Goal: Communication & Community: Ask a question

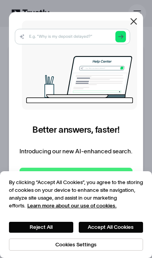
scroll to position [14, 0]
click at [134, 20] on icon at bounding box center [133, 21] width 7 height 7
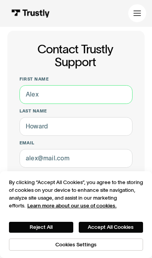
click at [84, 91] on input "First name" at bounding box center [75, 94] width 113 height 19
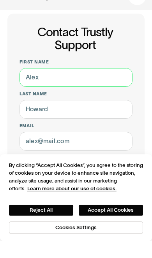
type input "[PERSON_NAME]"
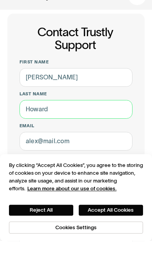
type input "[PERSON_NAME]"
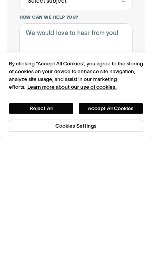
scroll to position [129, 0]
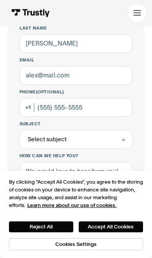
click at [5, 55] on div "Contact Trustly Support First name [PERSON_NAME] Last name [PERSON_NAME] Email …" at bounding box center [76, 214] width 152 height 567
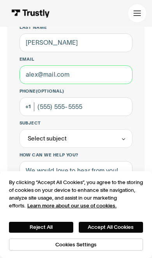
click at [43, 77] on input "Email" at bounding box center [75, 74] width 113 height 19
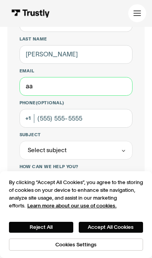
type input "a"
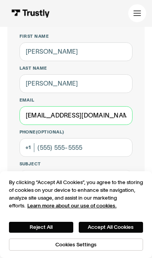
type input "[EMAIL_ADDRESS][DOMAIN_NAME]"
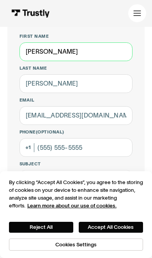
click at [100, 60] on input "[PERSON_NAME]" at bounding box center [75, 51] width 113 height 19
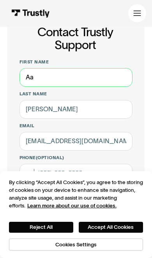
type input "A"
type input "[PERSON_NAME]"
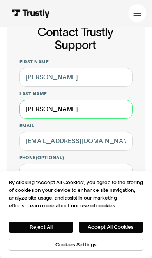
click at [110, 113] on input "[PERSON_NAME]" at bounding box center [75, 109] width 113 height 19
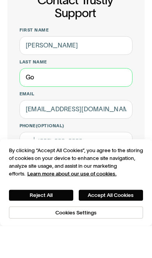
type input "G"
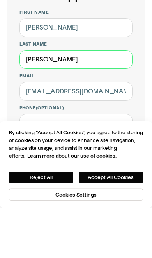
type input "[PERSON_NAME]"
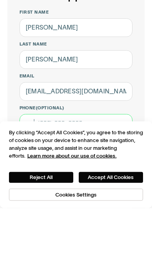
click at [105, 164] on input "Phone (Optional)" at bounding box center [75, 173] width 113 height 19
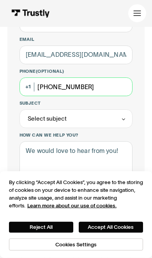
type input "[PHONE_NUMBER]"
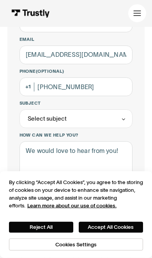
click at [115, 118] on div "Select subject" at bounding box center [75, 118] width 113 height 19
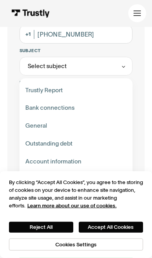
scroll to position [170, 0]
click at [96, 173] on div "Contact Trustly Support" at bounding box center [75, 179] width 107 height 18
type input "**********"
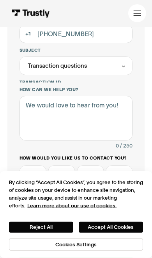
scroll to position [170, 0]
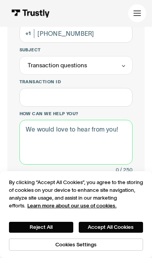
click at [105, 142] on textarea "How can we help you?" at bounding box center [75, 142] width 113 height 44
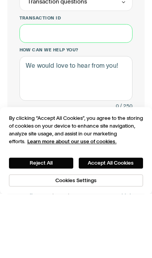
click at [97, 88] on input "Transaction ID" at bounding box center [75, 97] width 113 height 19
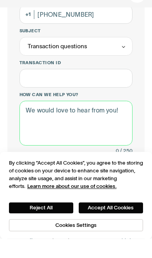
click at [103, 120] on textarea "How can we help you?" at bounding box center [75, 142] width 113 height 44
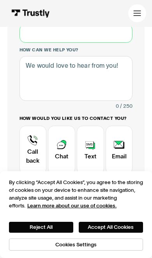
click at [96, 41] on input "Transaction ID" at bounding box center [75, 33] width 113 height 19
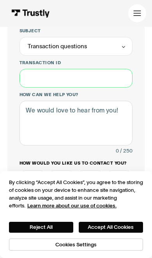
click at [84, 78] on input "Transaction ID" at bounding box center [75, 78] width 113 height 19
click at [84, 77] on input "Transaction ID" at bounding box center [75, 78] width 113 height 19
paste input "**********"
type input "**********"
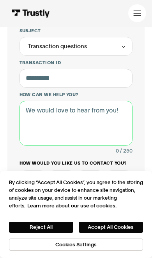
click at [84, 121] on textarea "How can we help you?" at bounding box center [75, 123] width 113 height 44
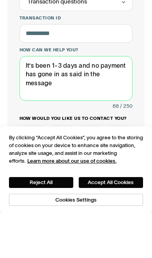
type textarea "It’s been 1-3 days and no payment has gone in as said in the message"
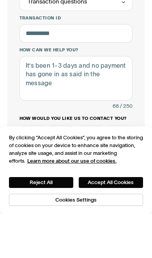
scroll to position [234, 0]
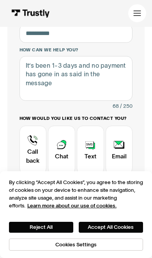
click at [98, 161] on div "Contact Trustly Support" at bounding box center [90, 150] width 27 height 49
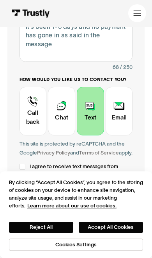
scroll to position [278, 0]
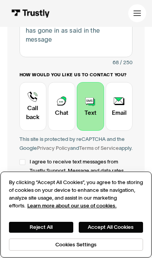
click at [119, 233] on button "Accept All Cookies" at bounding box center [111, 227] width 64 height 11
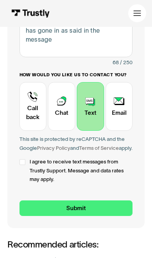
click at [19, 165] on div "Contact Trustly Support" at bounding box center [22, 162] width 6 height 6
click at [105, 213] on input "Submit" at bounding box center [75, 208] width 113 height 16
type input "[PHONE_NUMBER]"
